Goal: Information Seeking & Learning: Learn about a topic

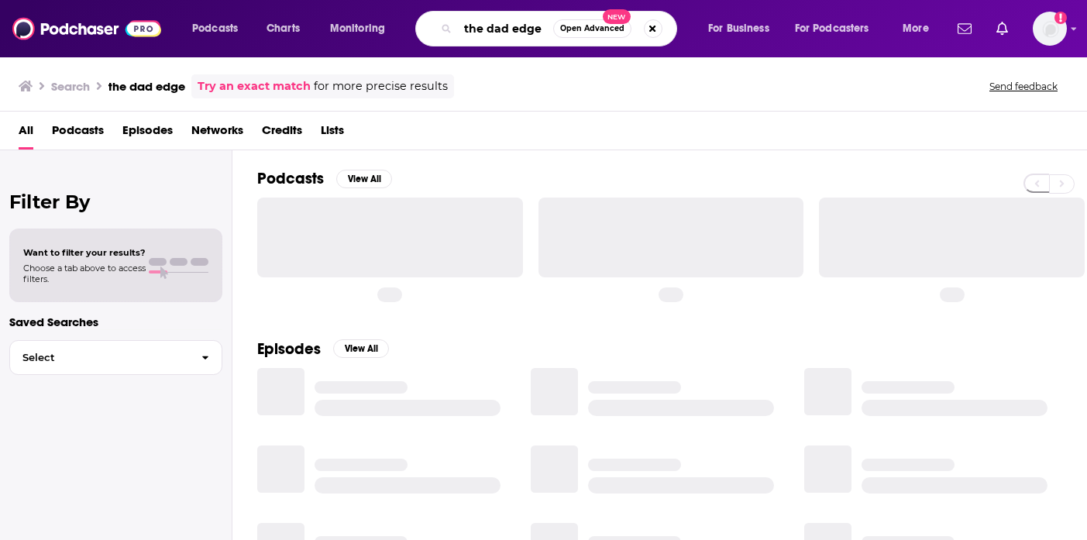
click at [489, 30] on input "the dad edge" at bounding box center [505, 28] width 95 height 25
click at [647, 23] on button "Search podcasts, credits, & more..." at bounding box center [653, 28] width 19 height 19
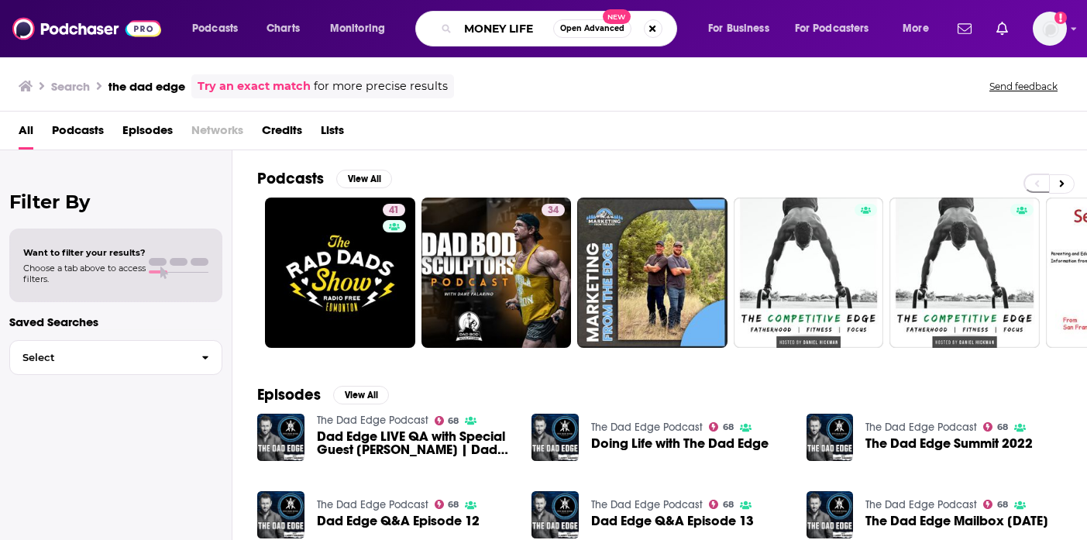
type input "MONEY LIFE"
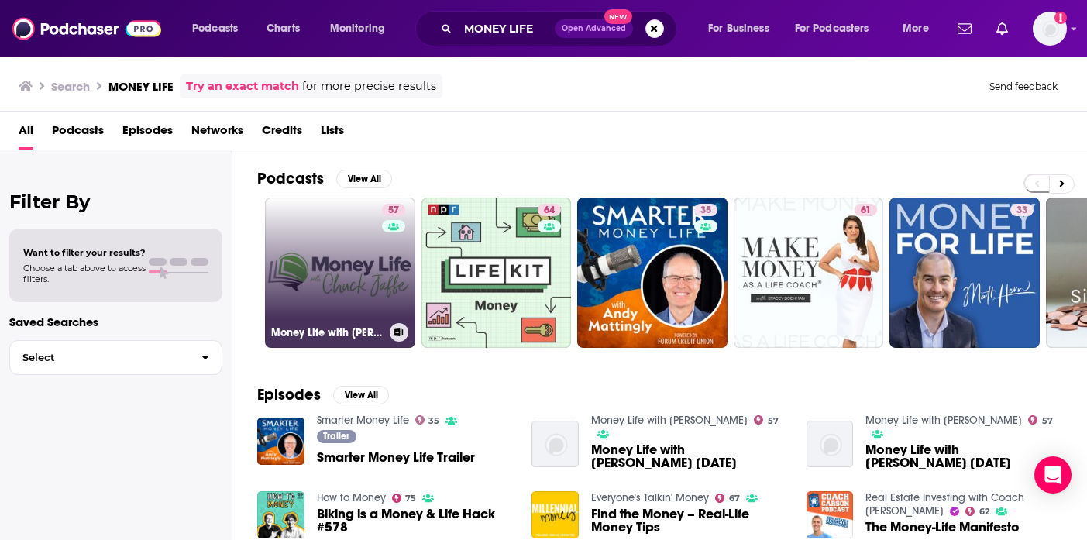
click at [383, 254] on div "57" at bounding box center [395, 263] width 27 height 119
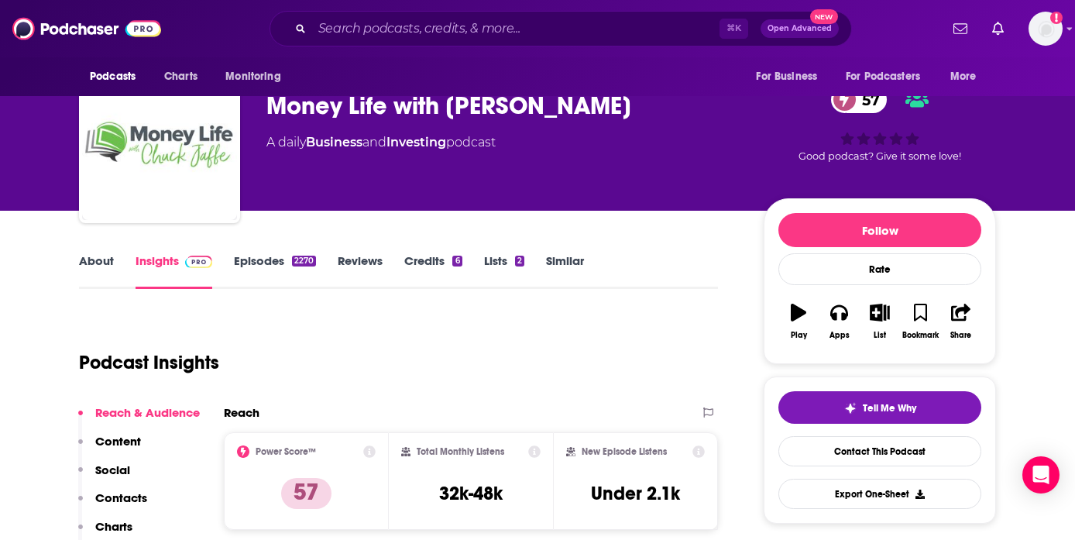
scroll to position [46, 0]
